Goal: Task Accomplishment & Management: Use online tool/utility

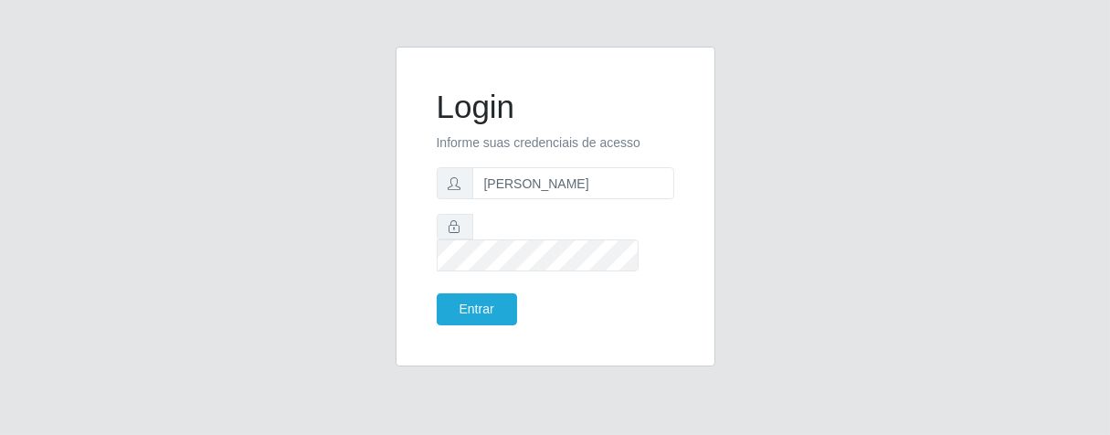
type input "[PERSON_NAME]"
click at [488, 293] on button "Entrar" at bounding box center [477, 309] width 80 height 32
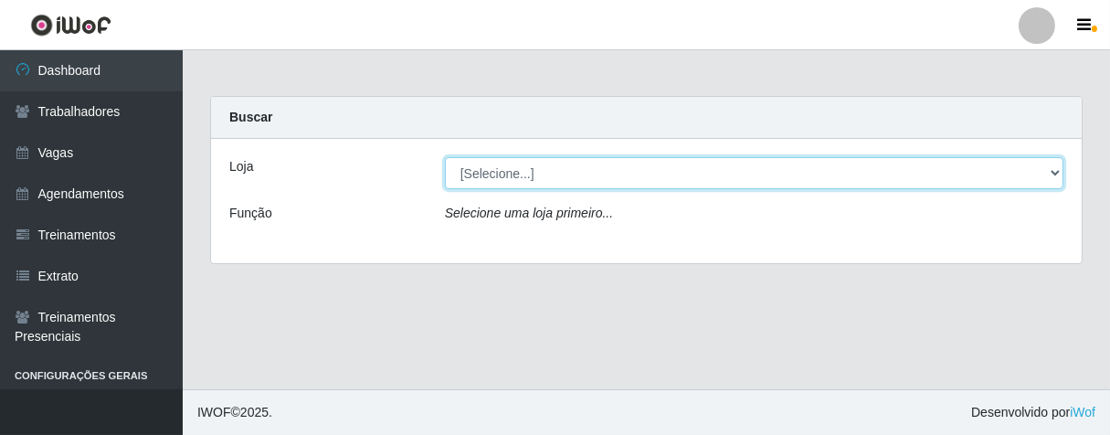
click at [1053, 175] on select "[Selecione...] Superbox [GEOGRAPHIC_DATA] - Bessa" at bounding box center [754, 173] width 619 height 32
select select "206"
click at [445, 157] on select "[Selecione...] Superbox [GEOGRAPHIC_DATA] - Bessa" at bounding box center [754, 173] width 619 height 32
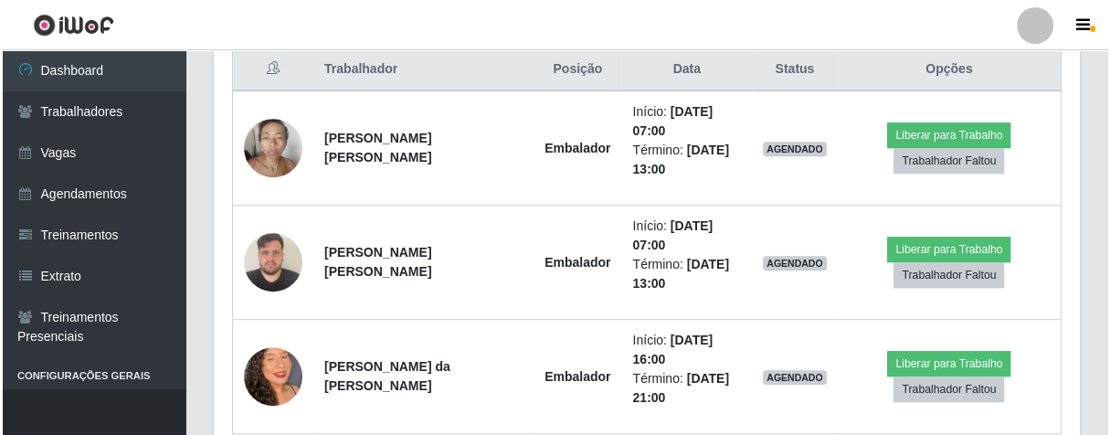
scroll to position [609, 0]
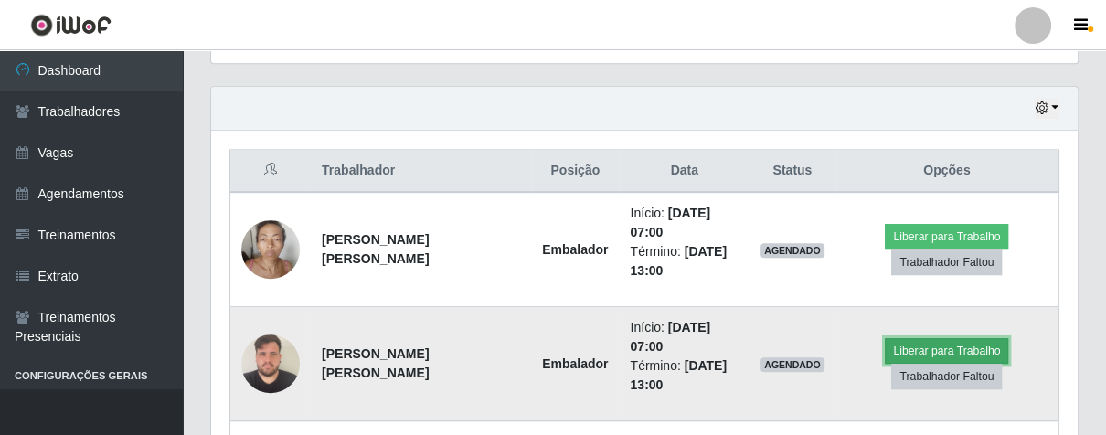
click at [908, 349] on button "Liberar para Trabalho" at bounding box center [946, 351] width 123 height 26
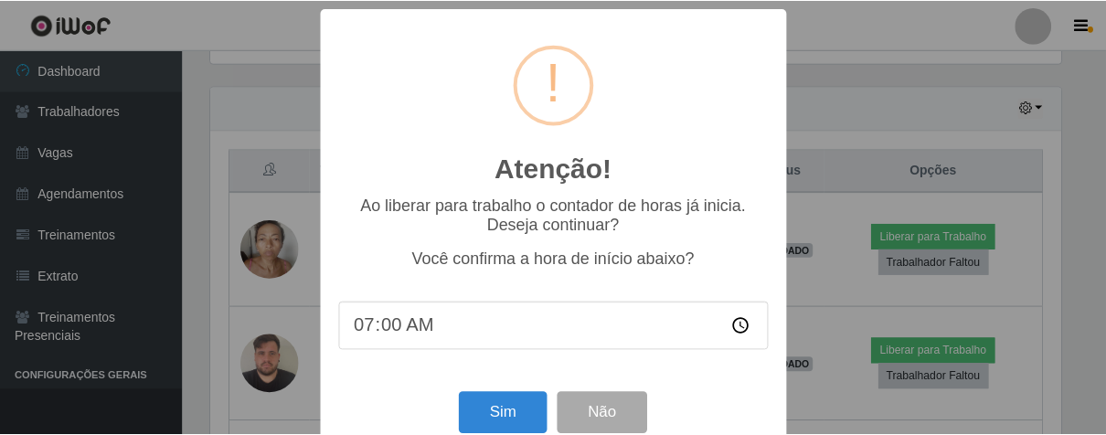
scroll to position [40, 0]
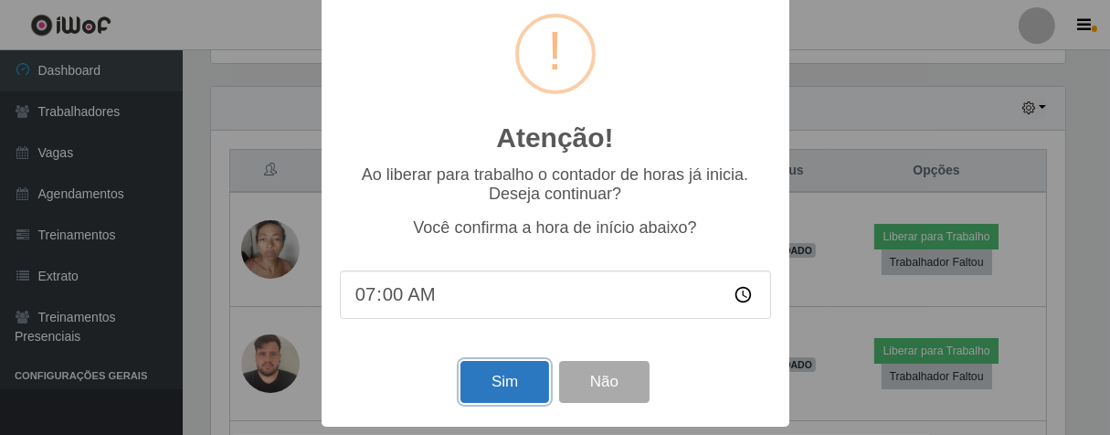
click at [515, 367] on button "Sim" at bounding box center [505, 382] width 89 height 43
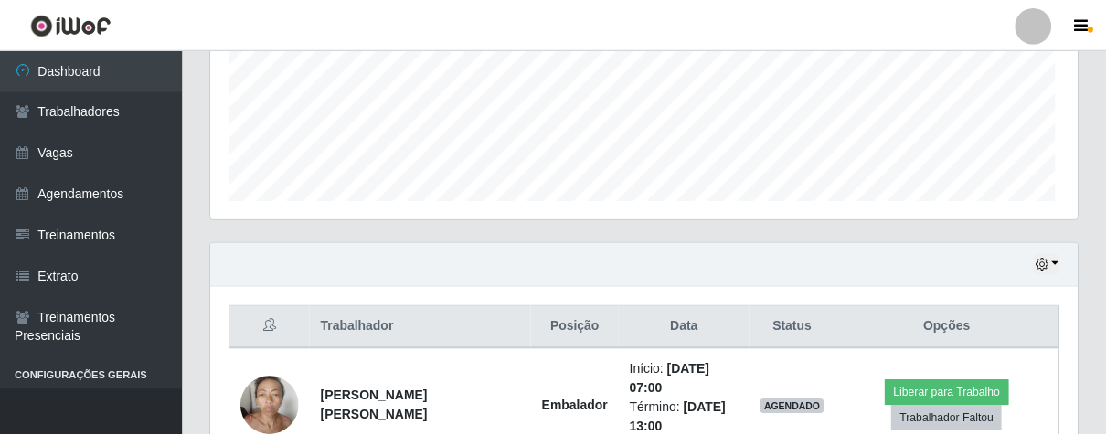
scroll to position [378, 855]
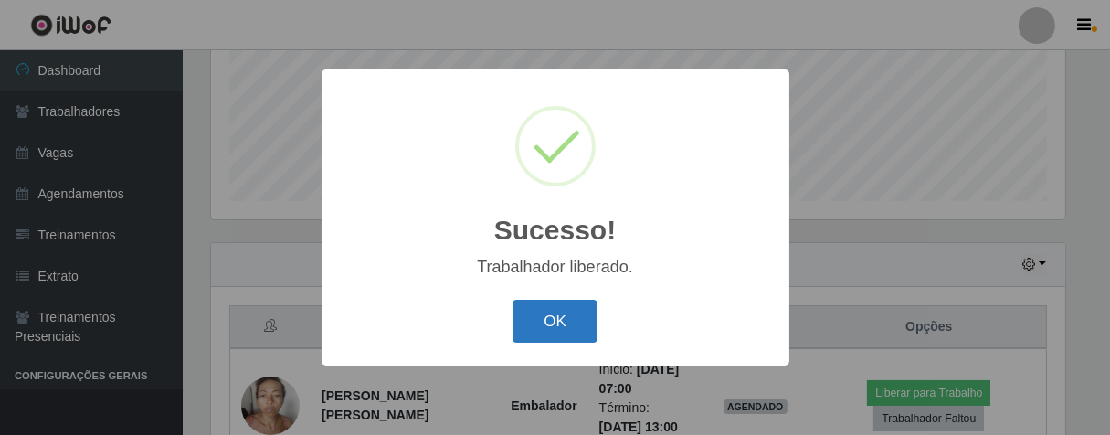
click at [542, 336] on button "OK" at bounding box center [555, 321] width 85 height 43
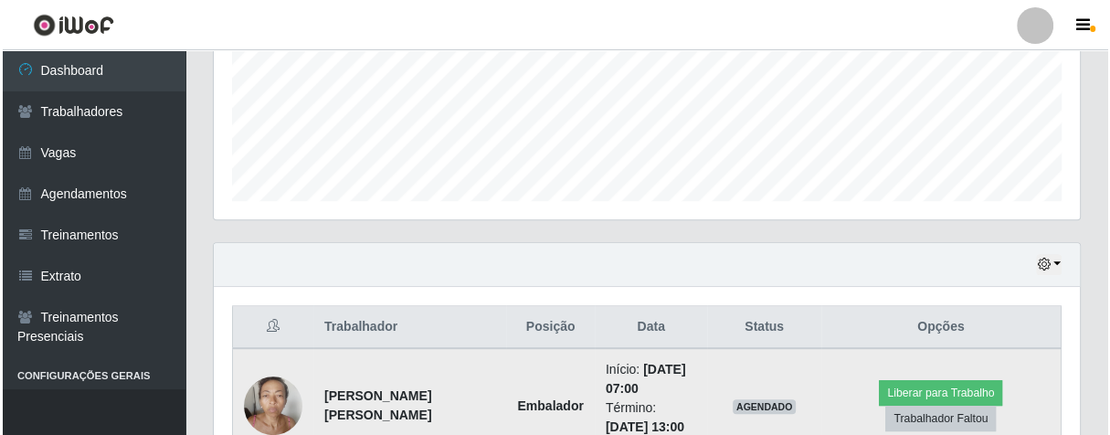
scroll to position [554, 0]
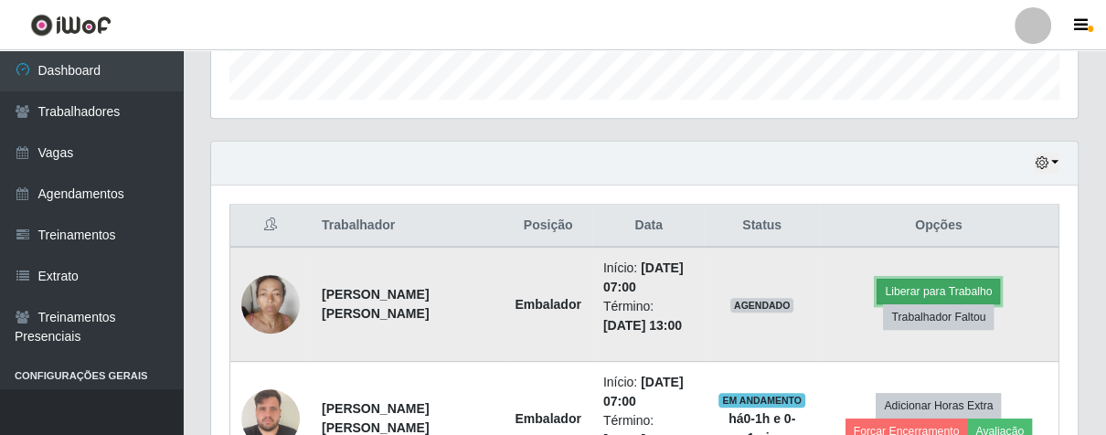
click at [911, 281] on button "Liberar para Trabalho" at bounding box center [937, 292] width 123 height 26
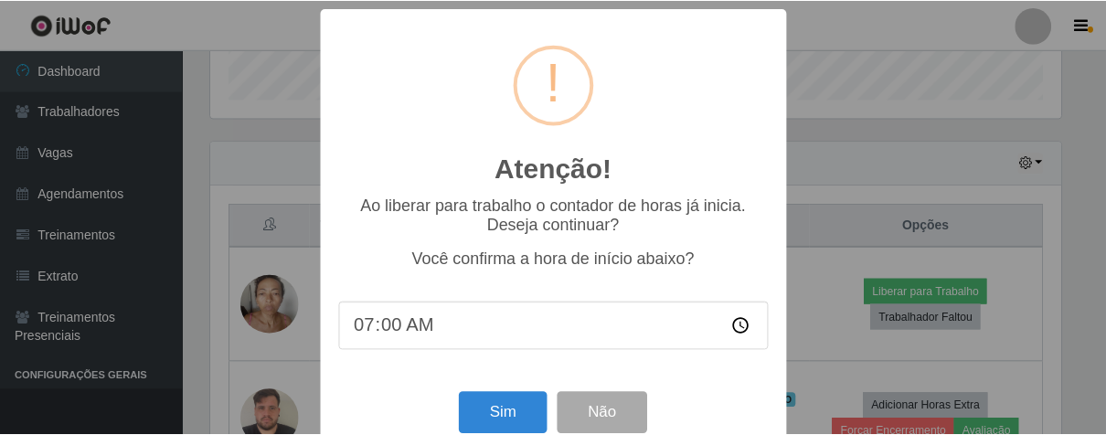
scroll to position [40, 0]
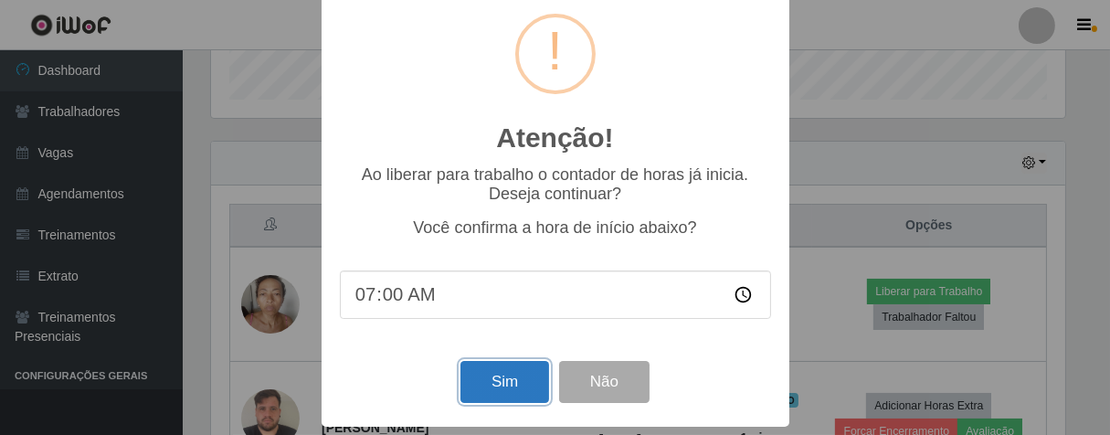
click at [495, 378] on button "Sim" at bounding box center [505, 382] width 89 height 43
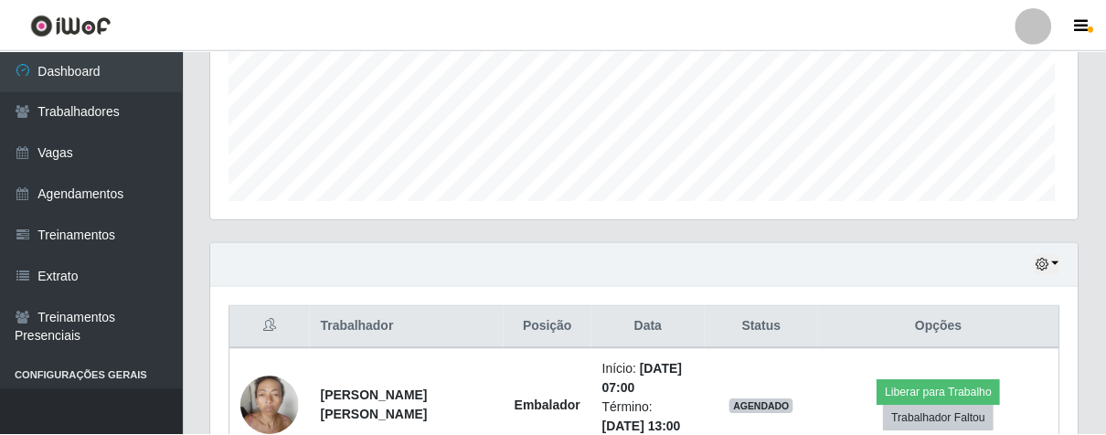
scroll to position [378, 855]
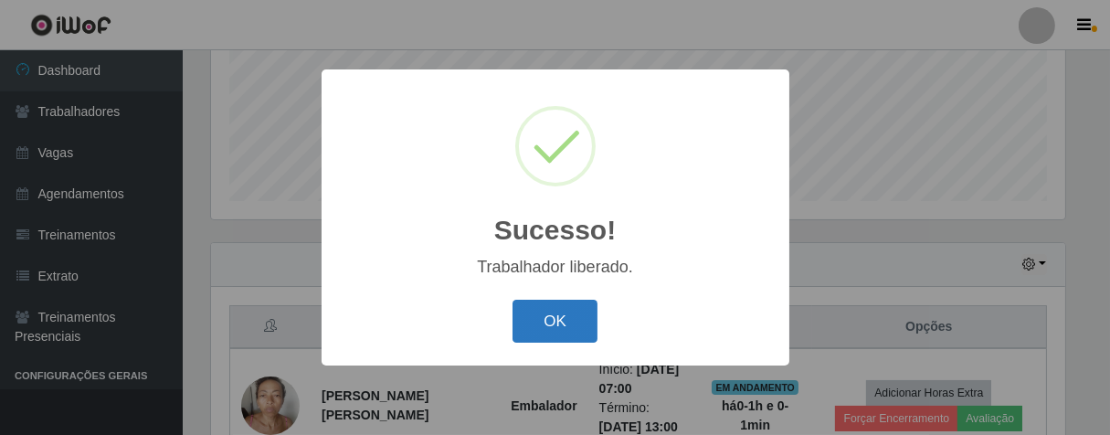
click at [536, 320] on button "OK" at bounding box center [555, 321] width 85 height 43
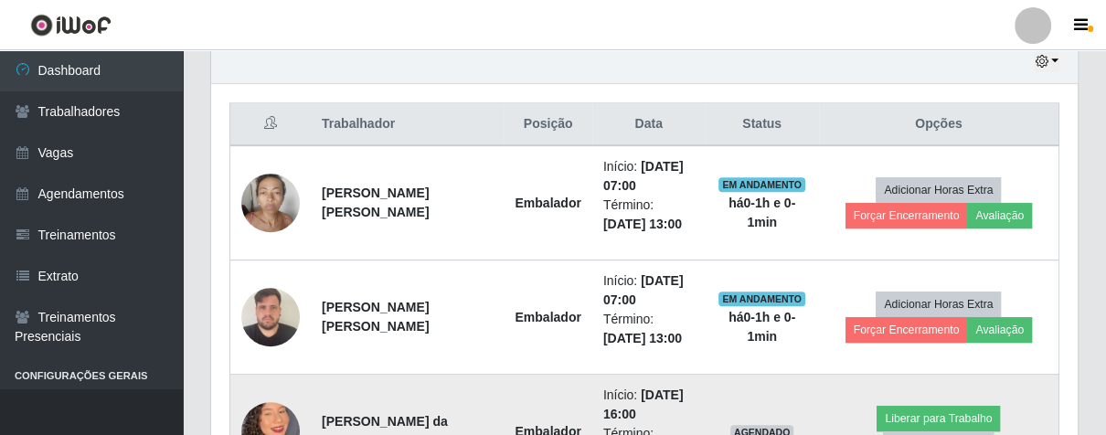
scroll to position [858, 0]
